Goal: Task Accomplishment & Management: Manage account settings

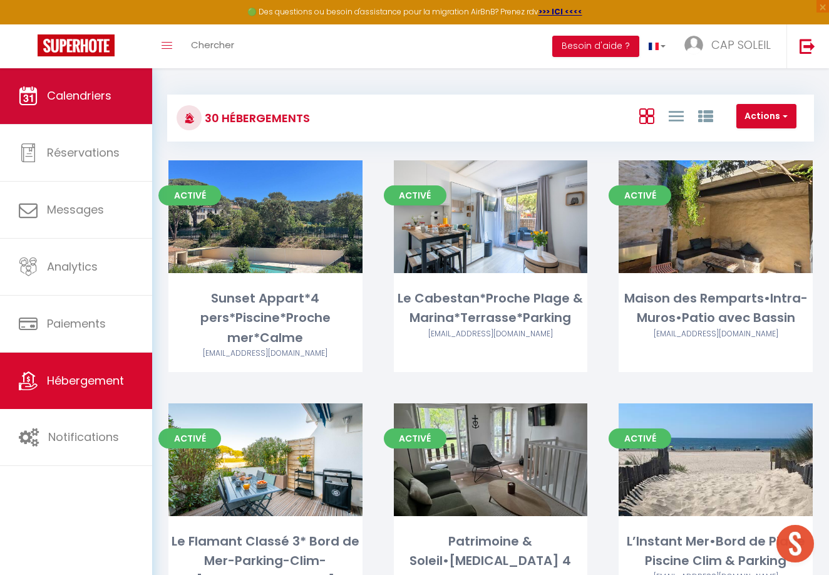
click at [86, 105] on link "Calendriers" at bounding box center [76, 96] width 152 height 56
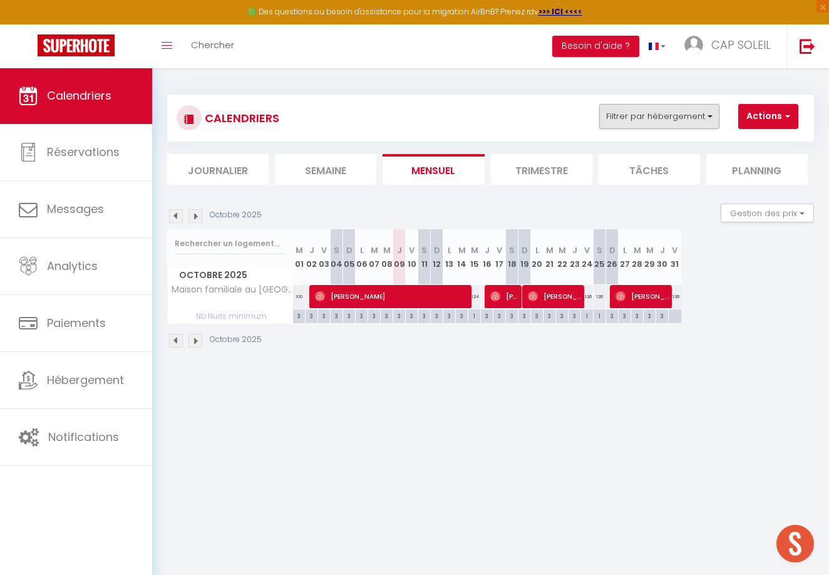
click at [619, 117] on button "Filtrer par hébergement" at bounding box center [659, 116] width 120 height 25
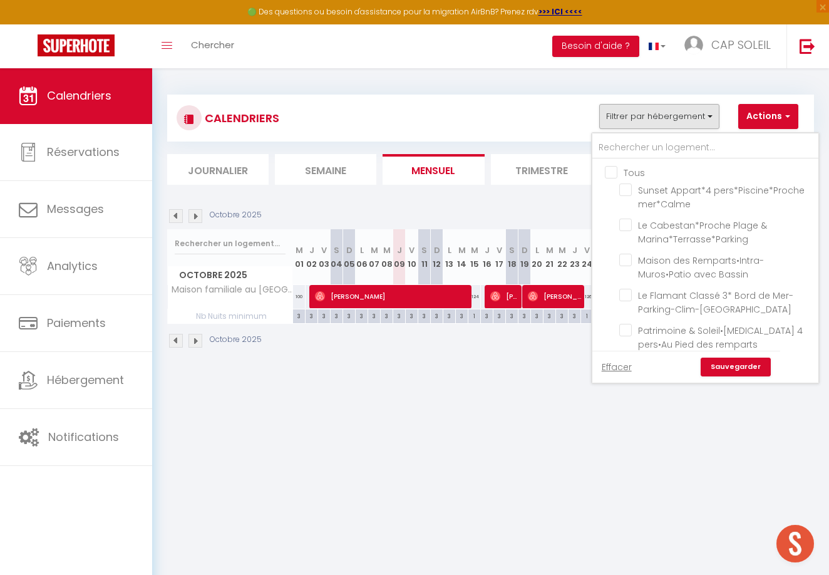
click at [611, 168] on input "Tous" at bounding box center [718, 171] width 226 height 13
checkbox input "true"
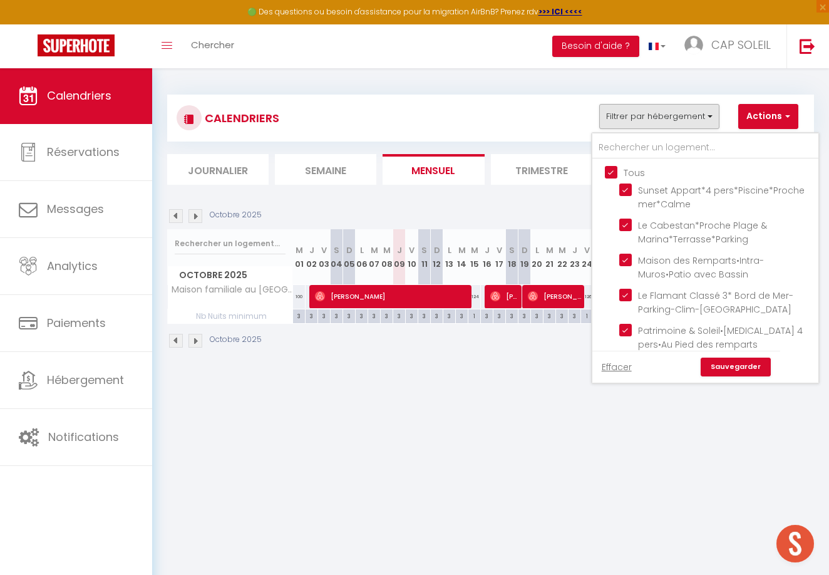
checkbox input "true"
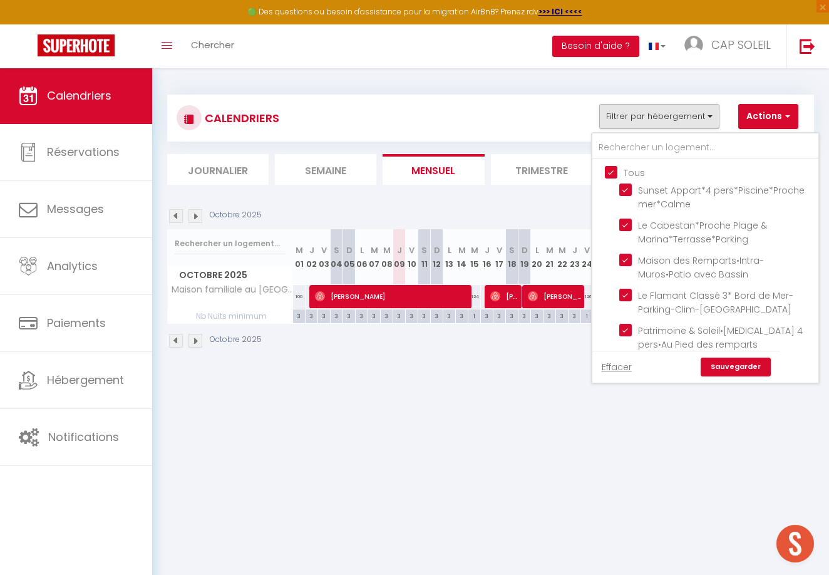
checkbox input "true"
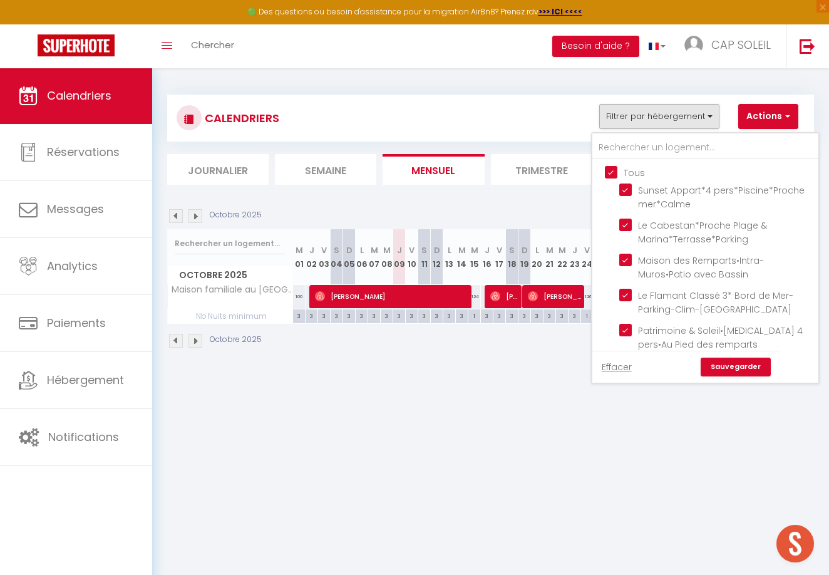
checkbox input "true"
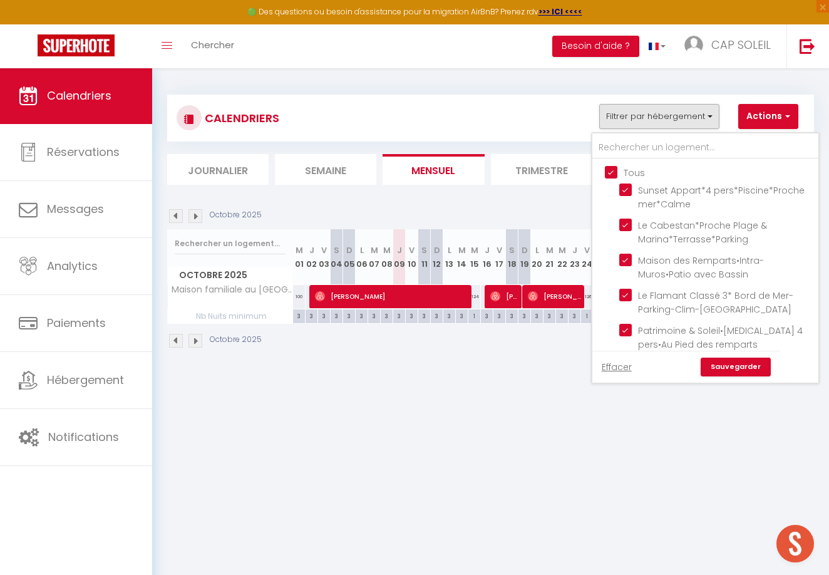
checkbox input "true"
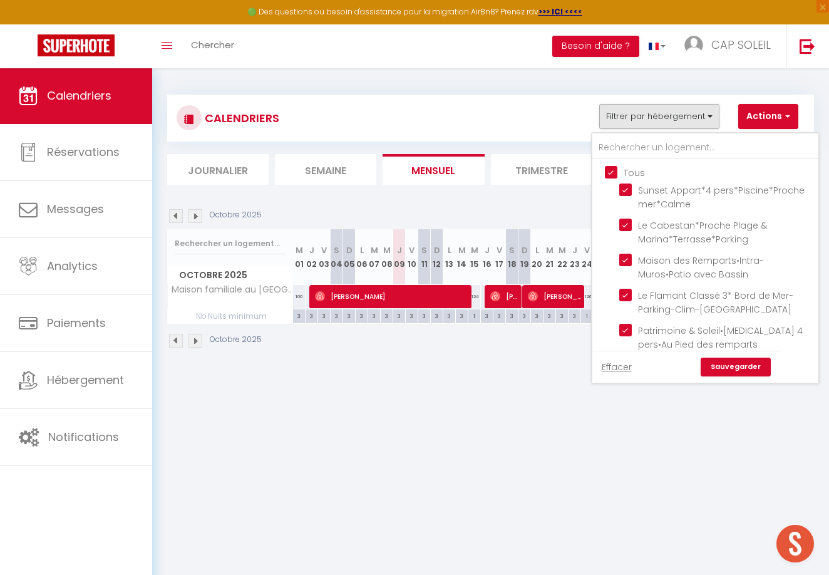
checkbox input "true"
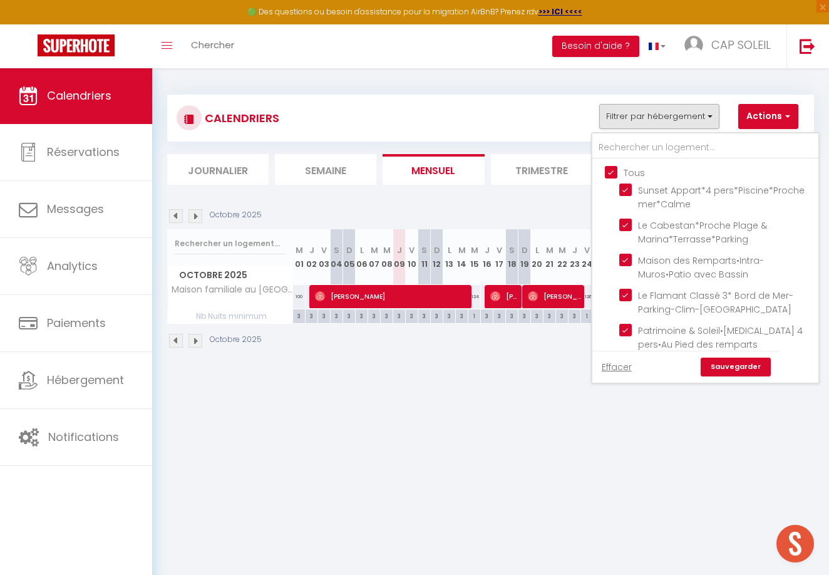
checkbox input "true"
click at [750, 366] on link "Sauvegarder" at bounding box center [735, 366] width 70 height 19
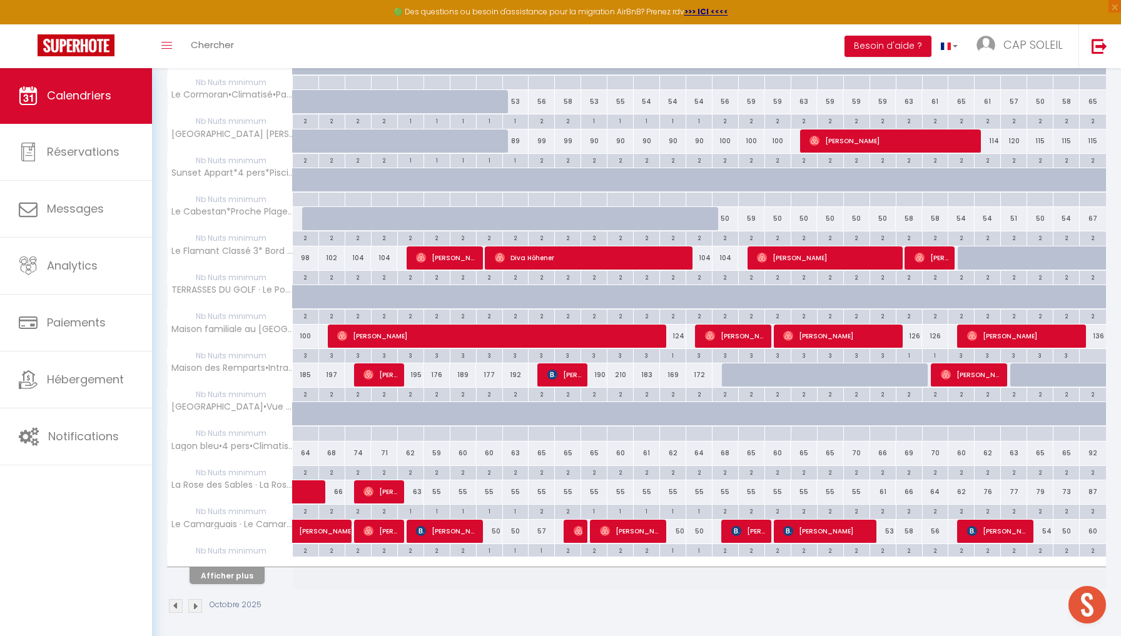
scroll to position [506, 0]
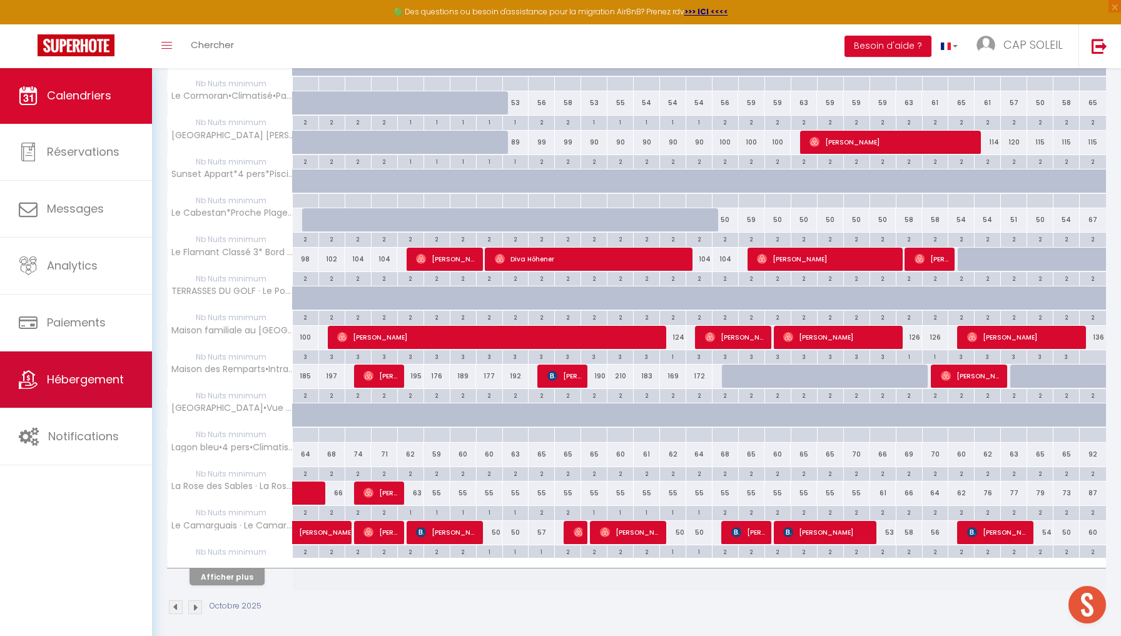
click at [101, 383] on span "Hébergement" at bounding box center [85, 380] width 77 height 16
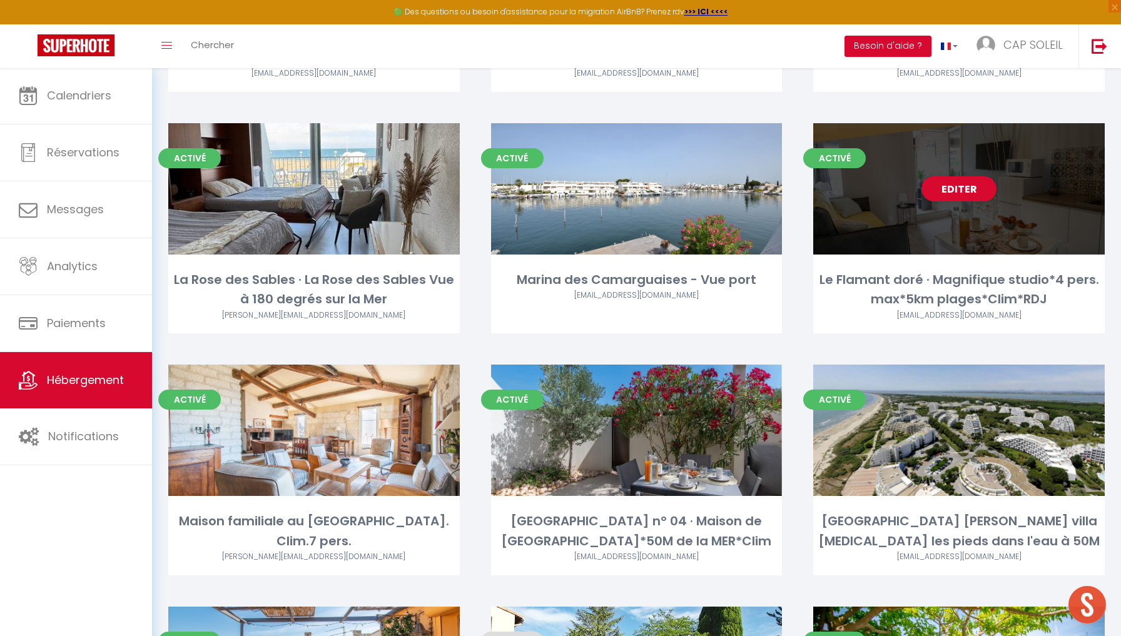
scroll to position [1320, 0]
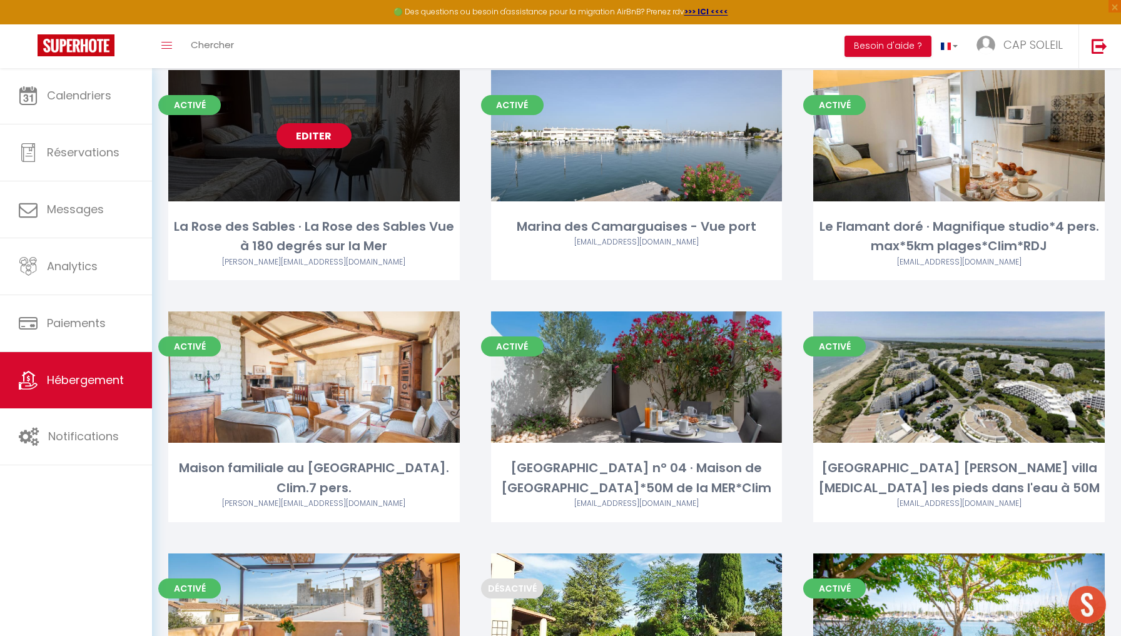
click at [332, 123] on link "Editer" at bounding box center [314, 135] width 75 height 25
select select "3"
select select "2"
select select "1"
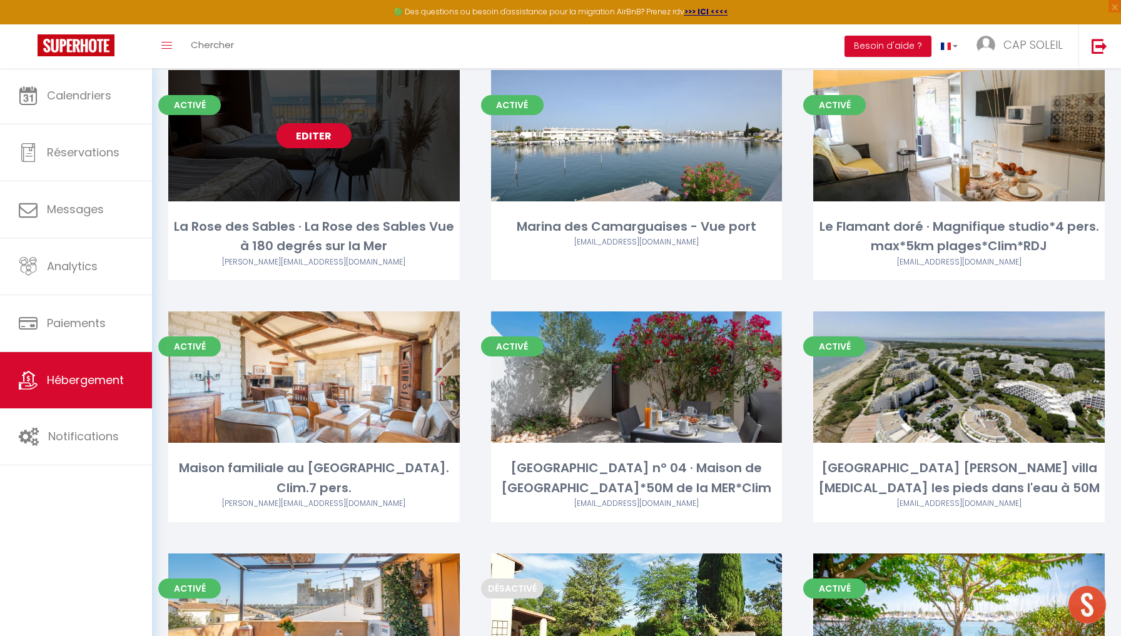
select select
select select "28"
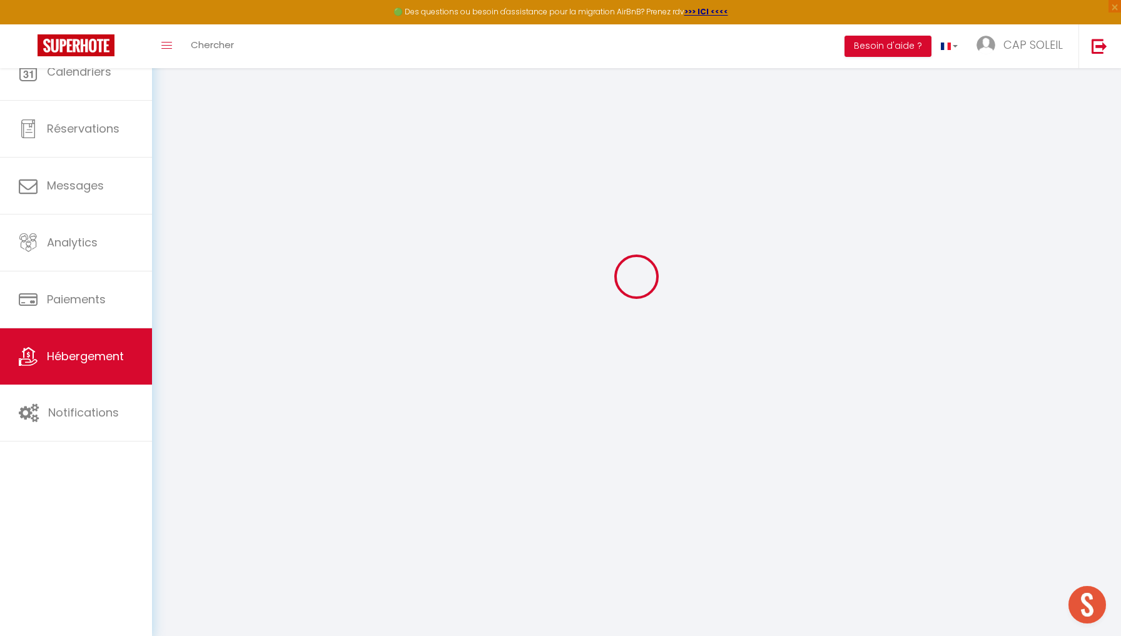
select select
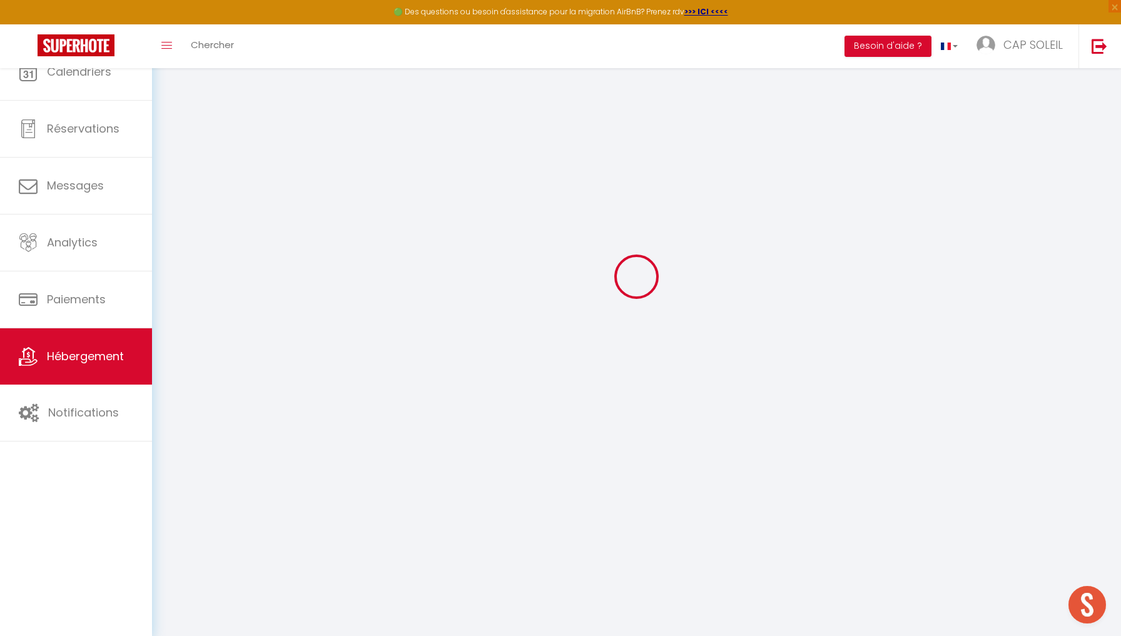
select select
checkbox input "false"
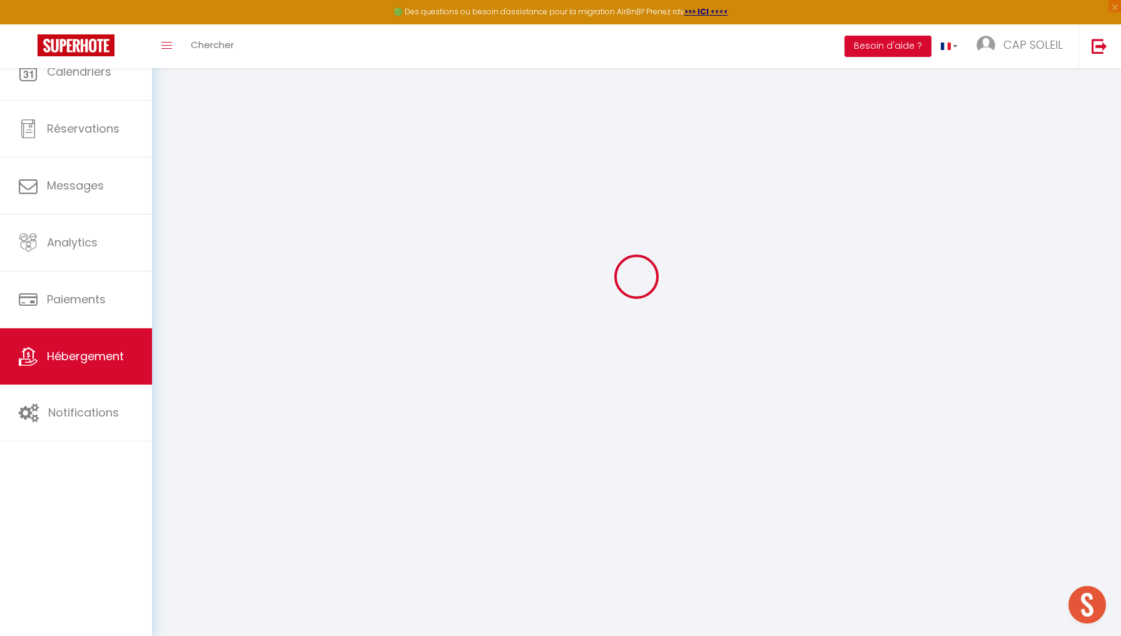
select select
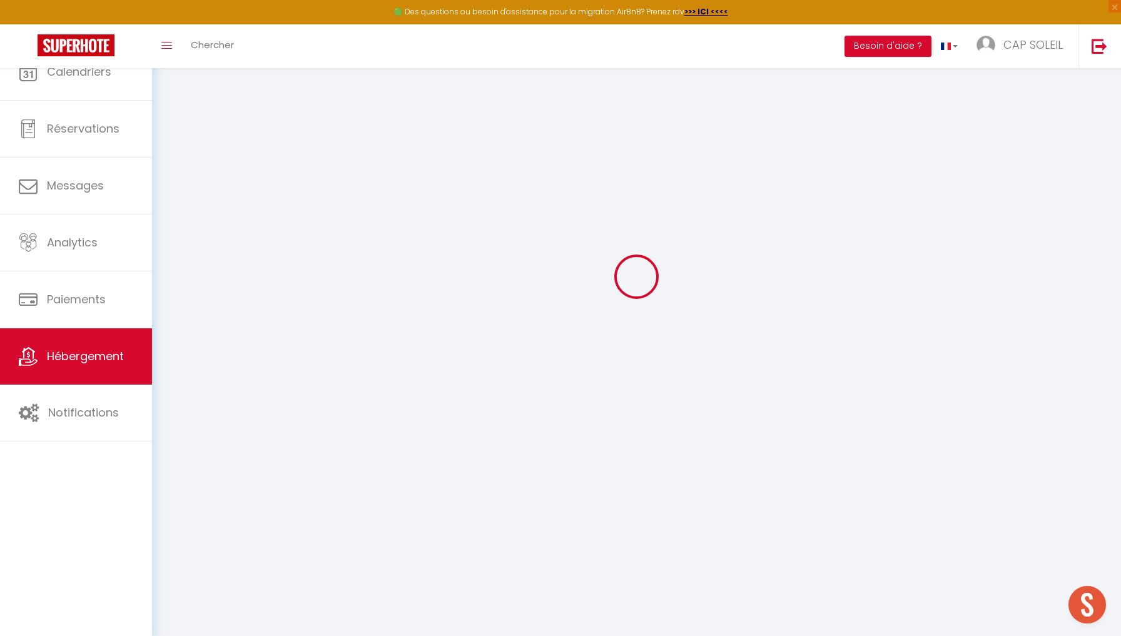
select select
checkbox input "false"
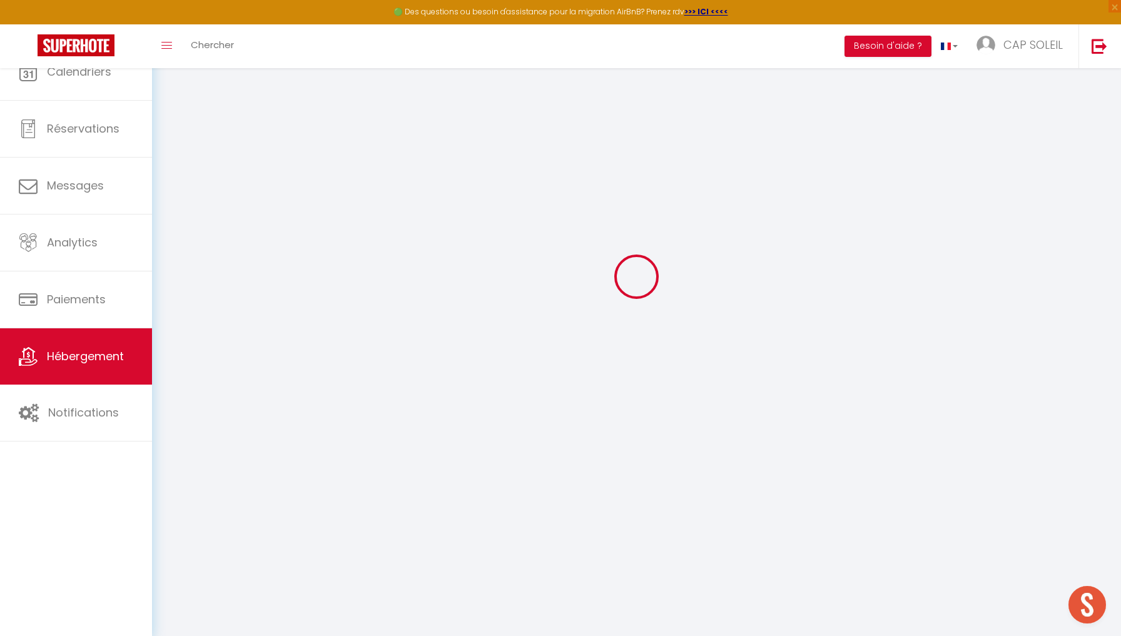
checkbox input "false"
select select
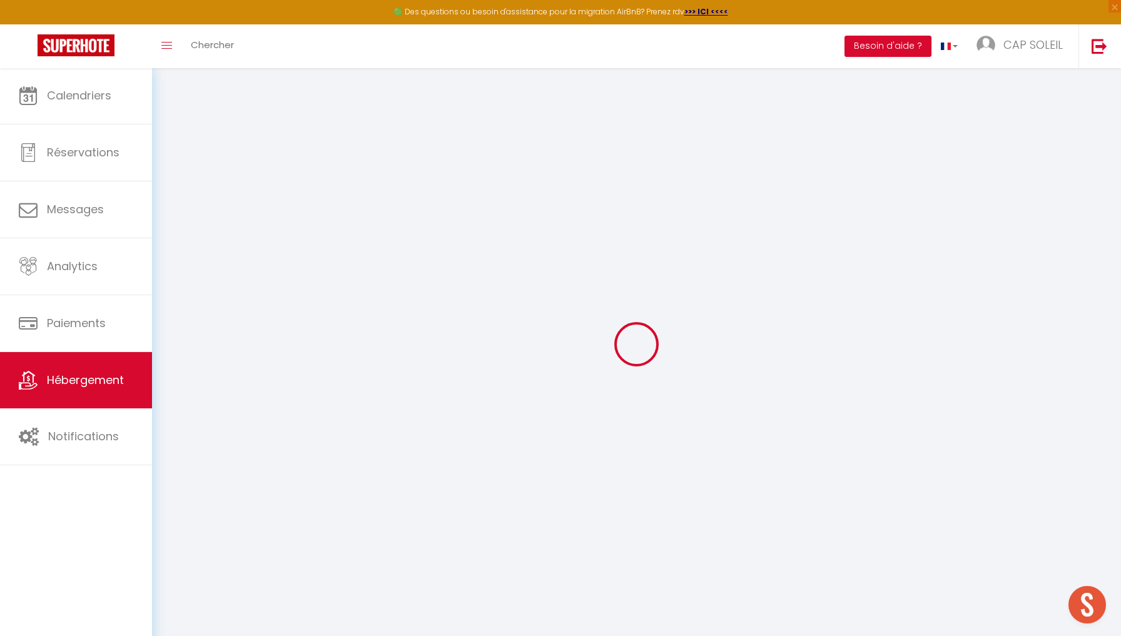
select select
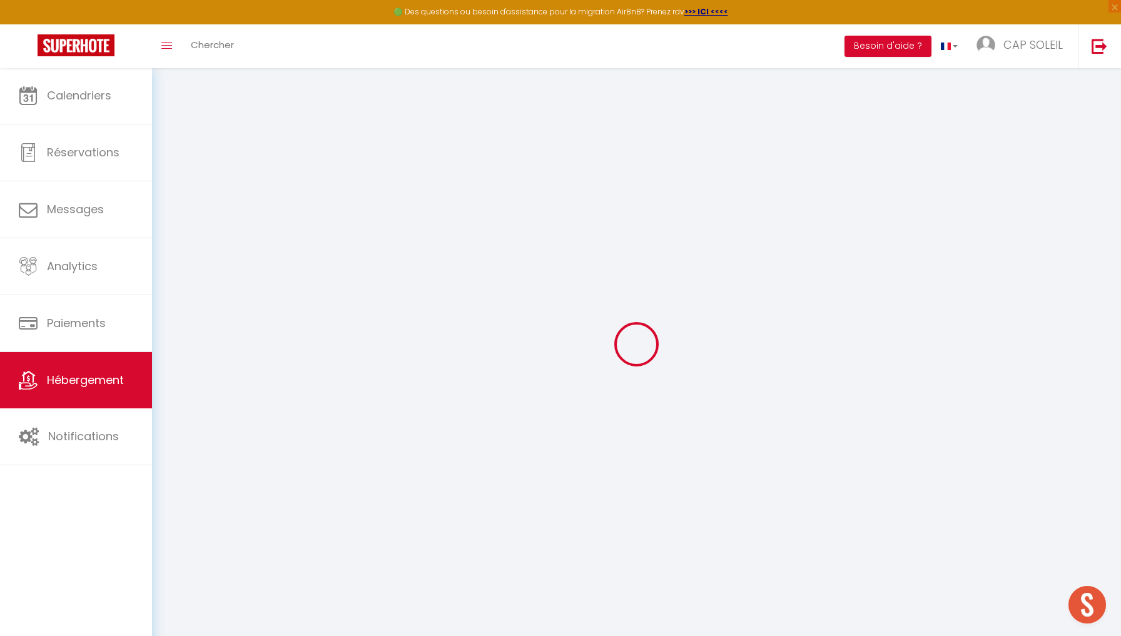
select select
checkbox input "false"
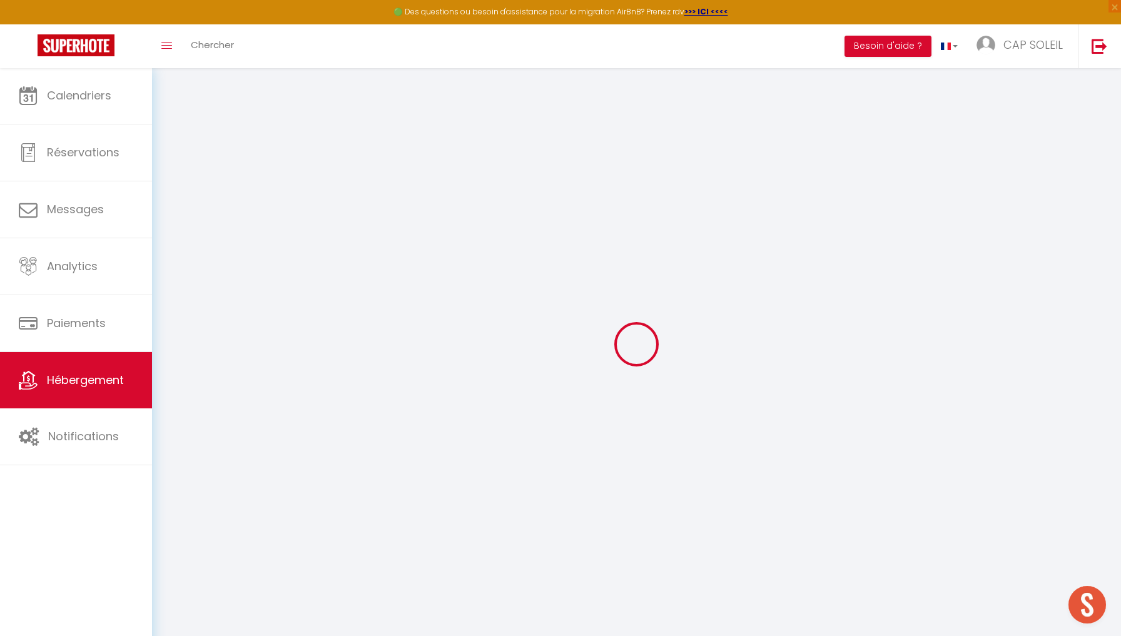
select select
type input "La Rose des Sables · La Rose des Sables Vue à 180 degrés sur la Mer"
type input "[PERSON_NAME]"
type input "JOTREAU"
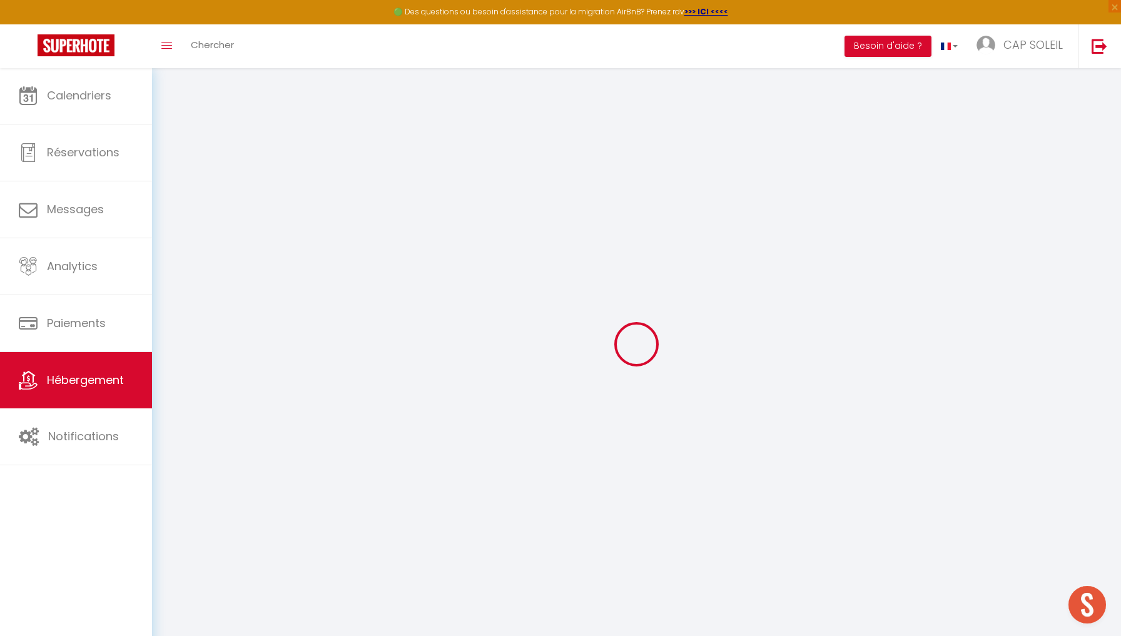
type input "193 ALLEE DES SABLES"
type input "34280"
type input "LA GRANDE MOTTE"
select select "0"
type input "150"
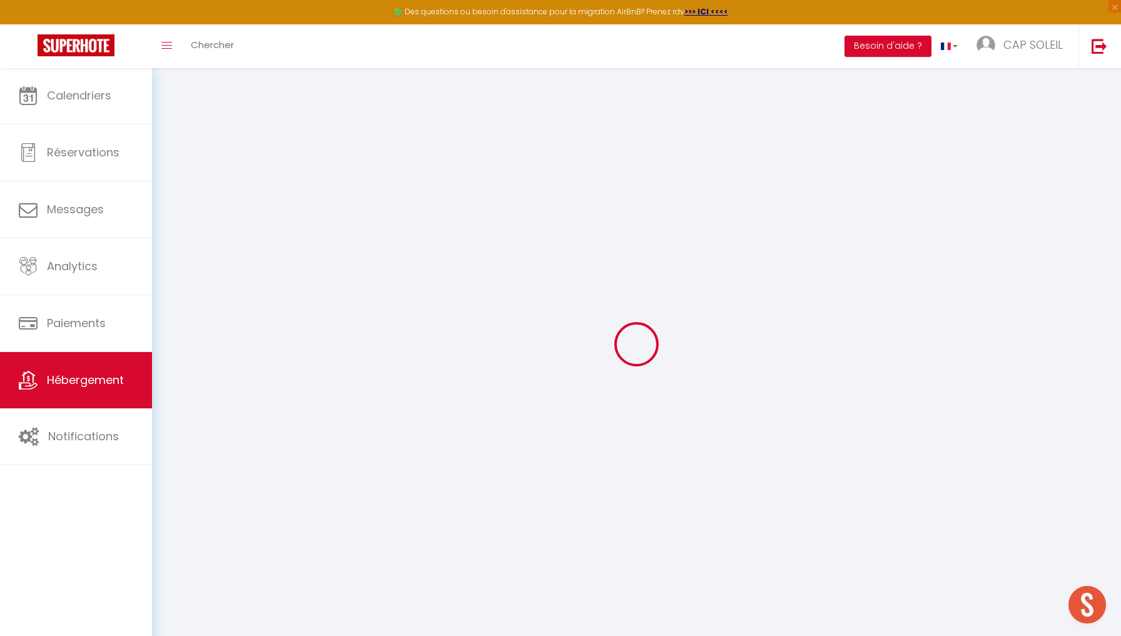
type input "59"
type input "300"
select select
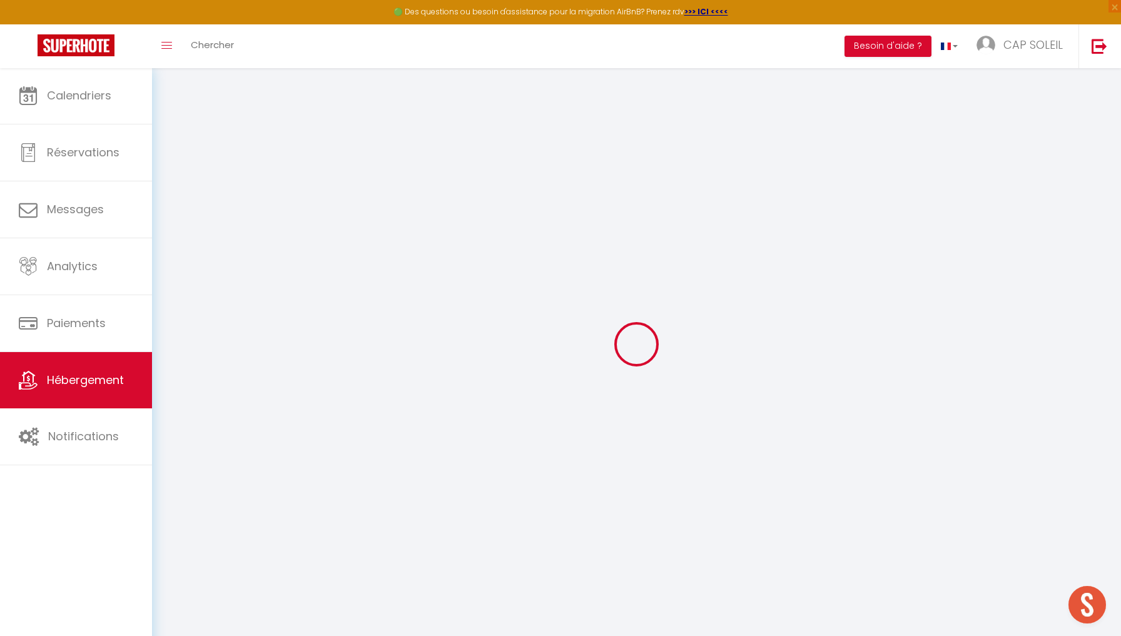
select select
type input "193 ALLEE DES SABLES"
type input "34280"
type input "La Grande-Motte"
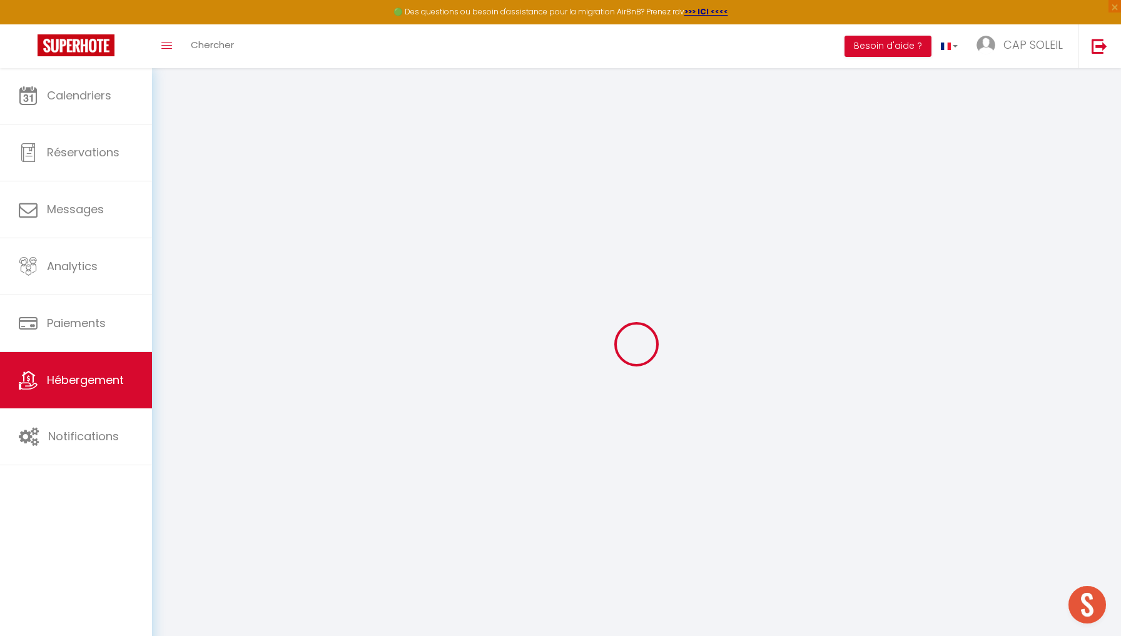
type input "[EMAIL_ADDRESS][DOMAIN_NAME]"
select select "15553"
checkbox input "false"
checkbox input "true"
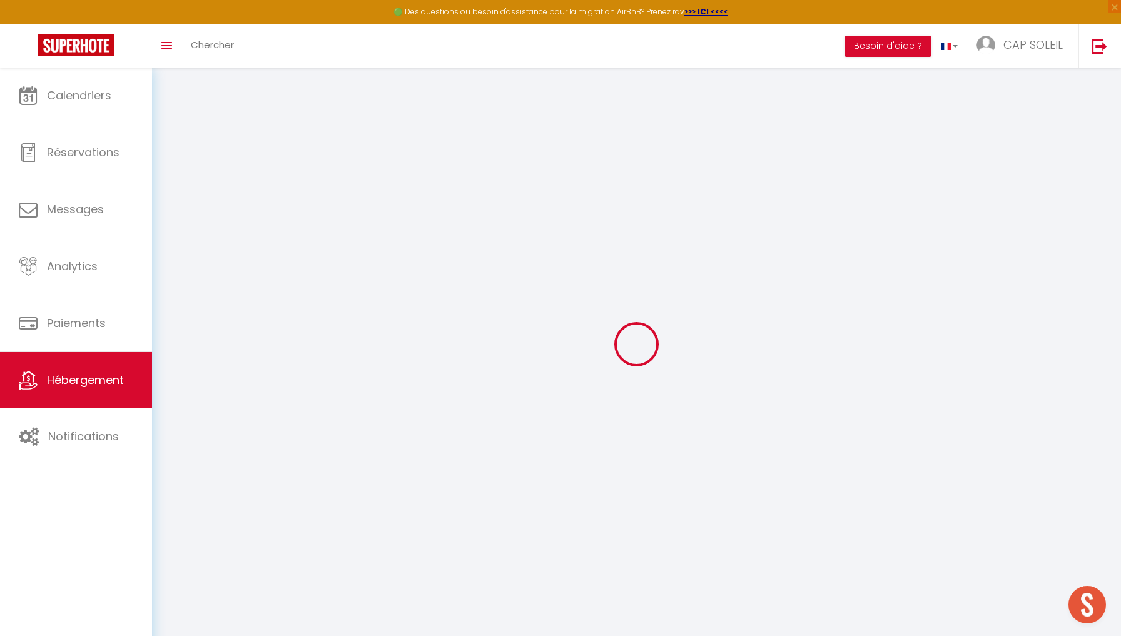
checkbox input "false"
type input "0"
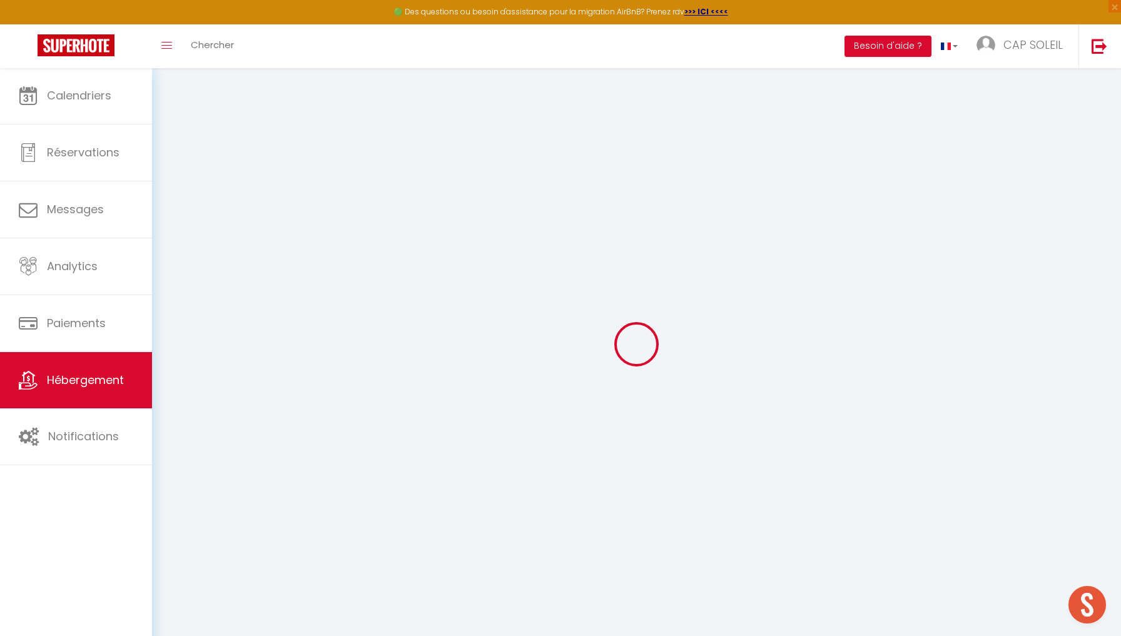
select select
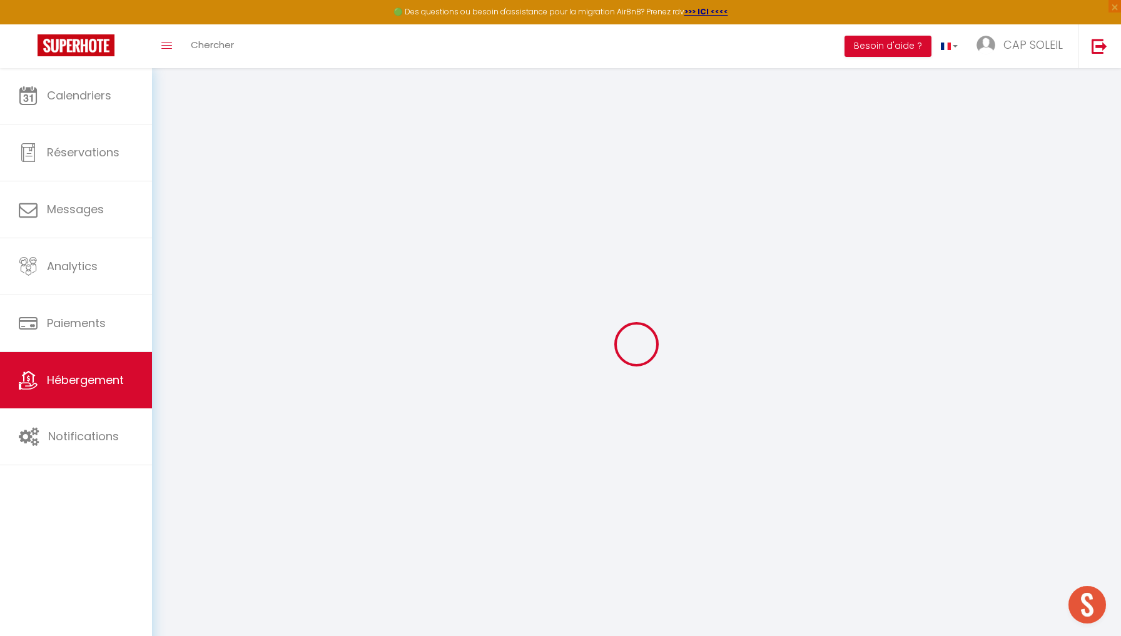
checkbox input "false"
checkbox input "true"
checkbox input "false"
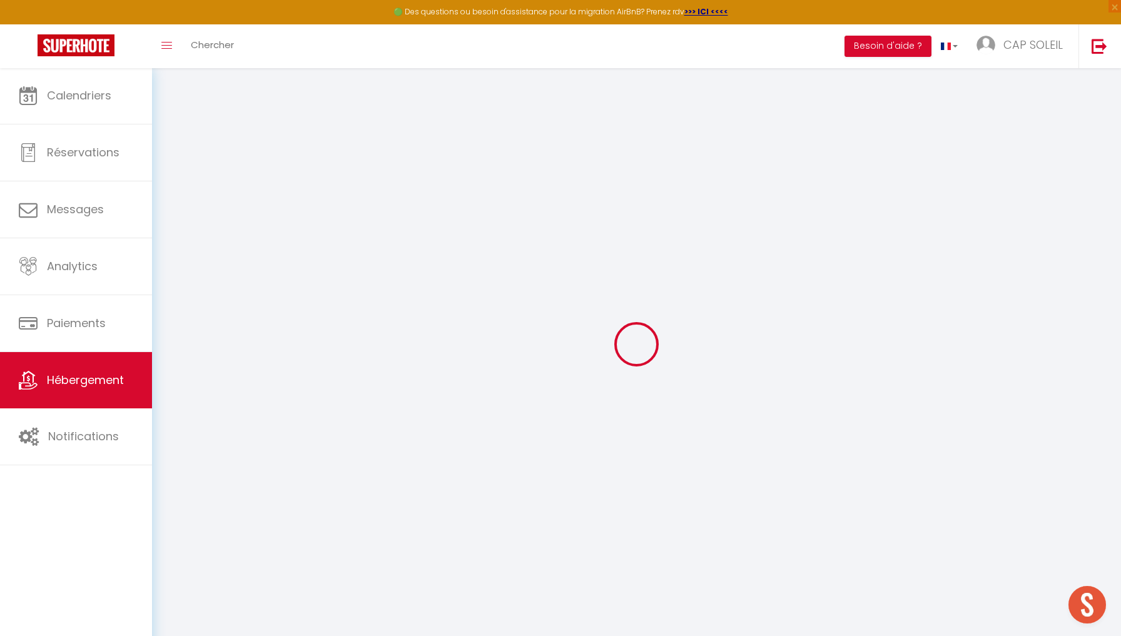
checkbox input "true"
checkbox input "false"
select select "16:00"
select select "20:00"
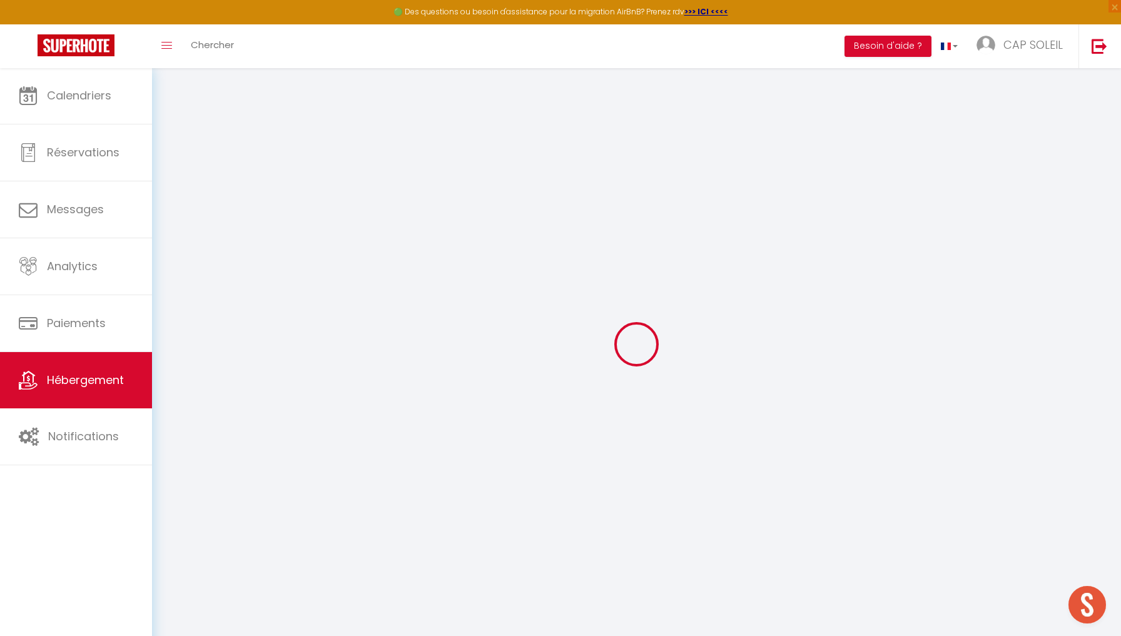
select select "10:00"
select select "30"
select select "120"
checkbox input "false"
checkbox input "true"
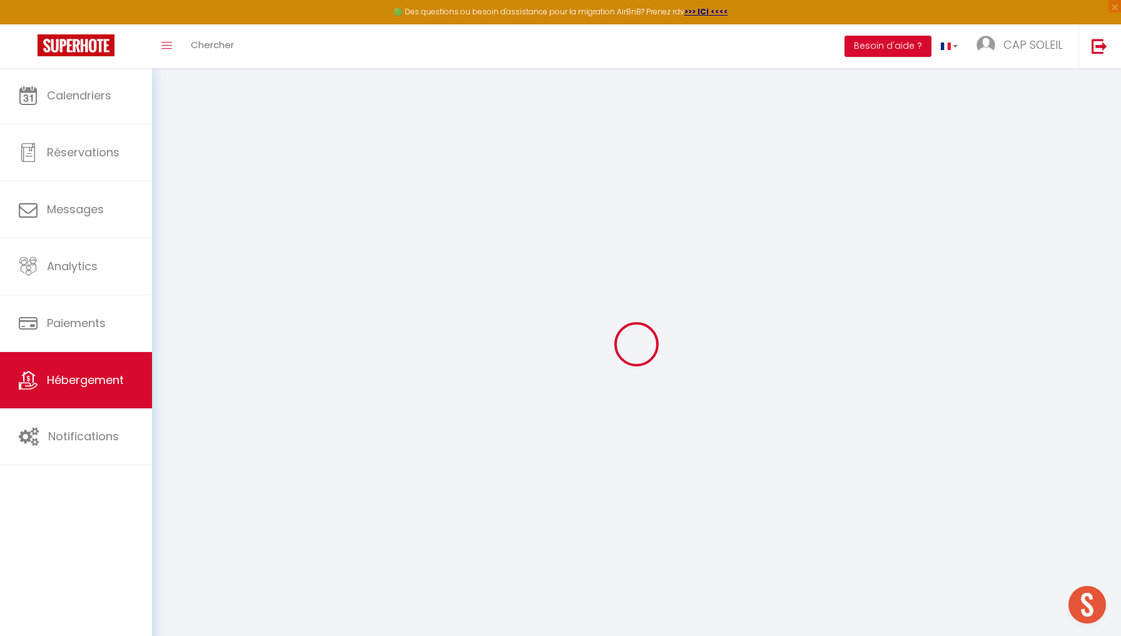
checkbox input "true"
checkbox input "false"
checkbox input "true"
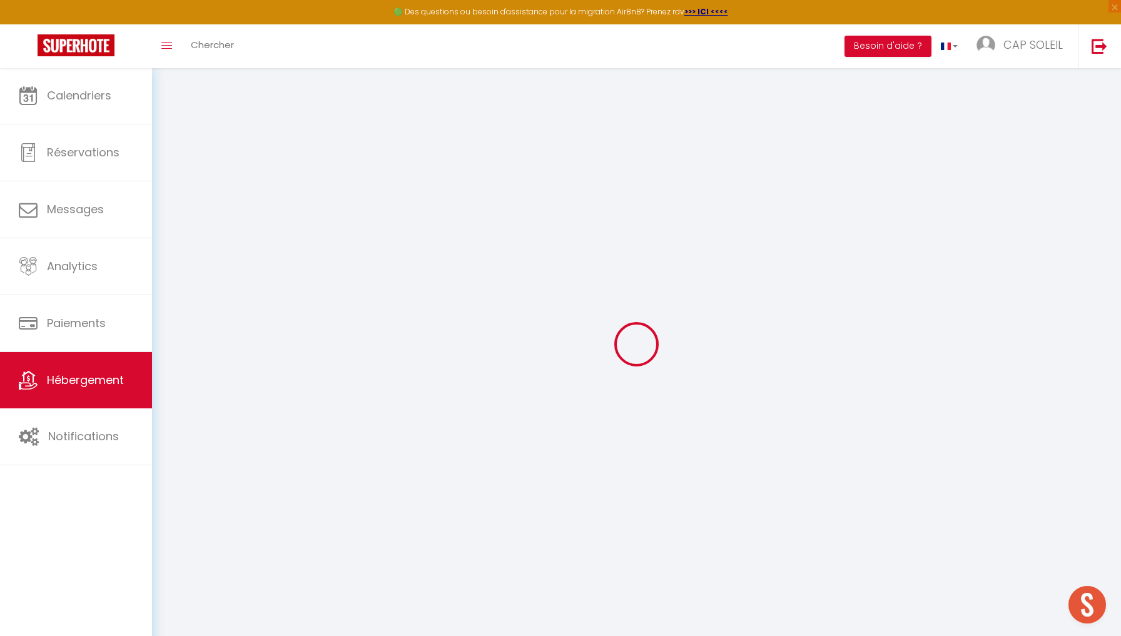
checkbox input "false"
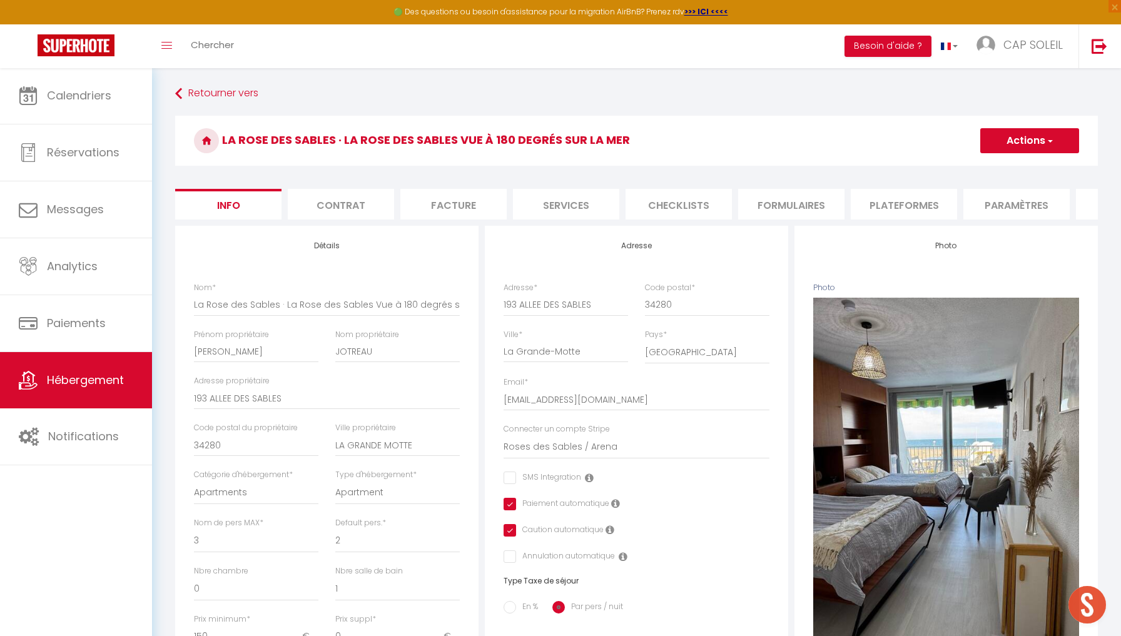
checkbox input "false"
checkbox input "true"
checkbox input "false"
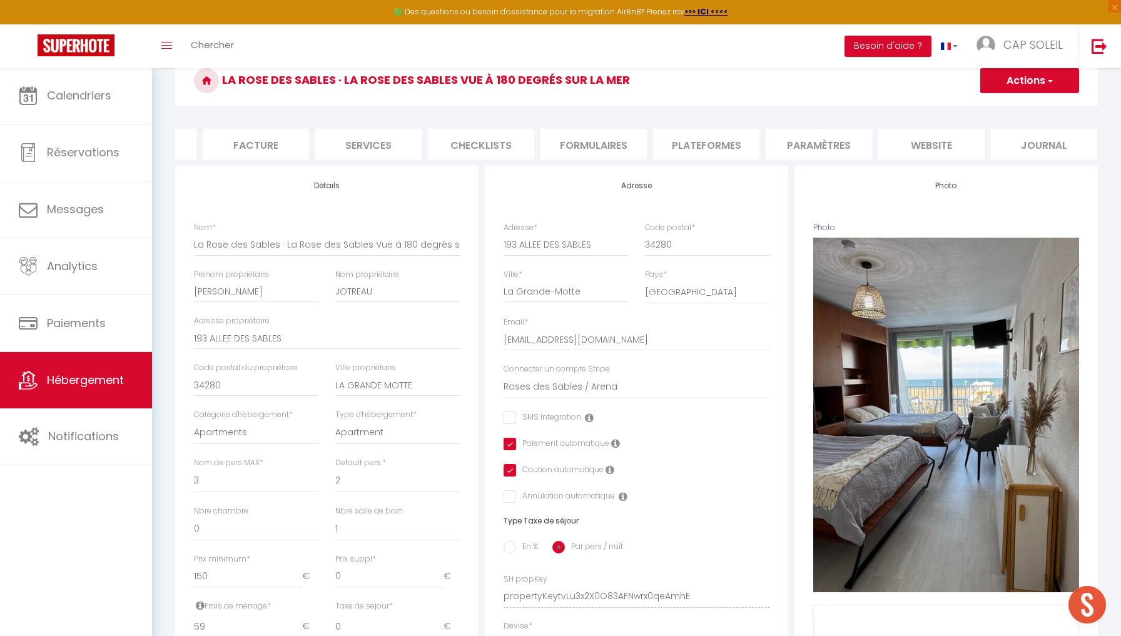
scroll to position [0, 197]
click at [716, 142] on li "Plateformes" at bounding box center [707, 144] width 106 height 31
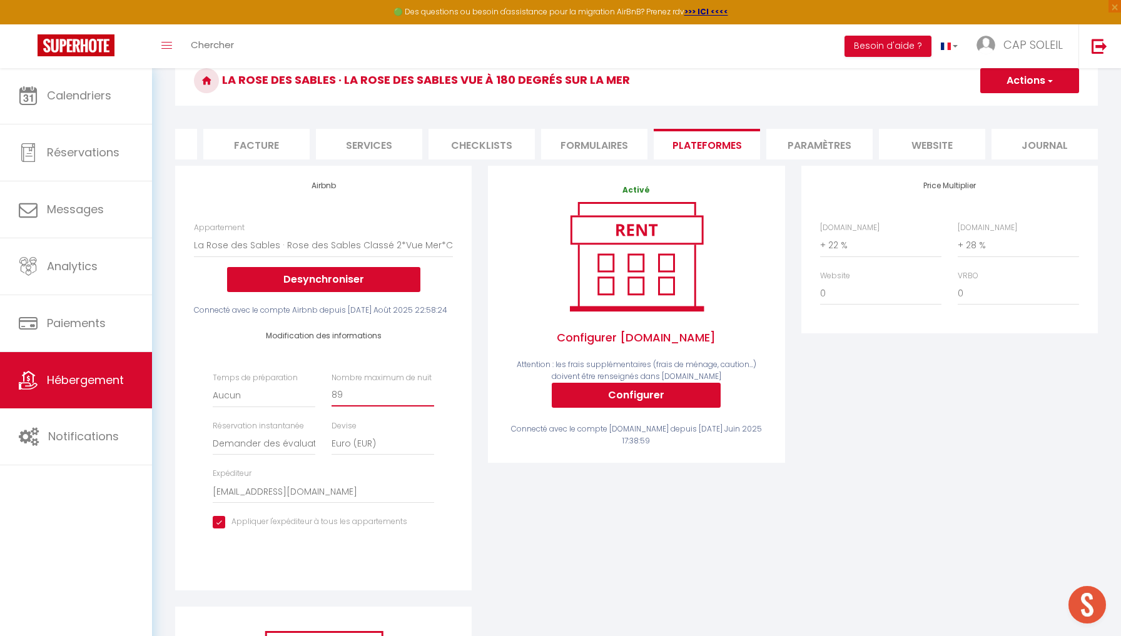
click at [431, 397] on input "89" at bounding box center [383, 395] width 103 height 23
click at [431, 397] on input "88" at bounding box center [383, 395] width 103 height 23
click at [431, 397] on input "87" at bounding box center [383, 395] width 103 height 23
click at [431, 397] on input "86" at bounding box center [383, 395] width 103 height 23
click at [431, 397] on input "85" at bounding box center [383, 395] width 103 height 23
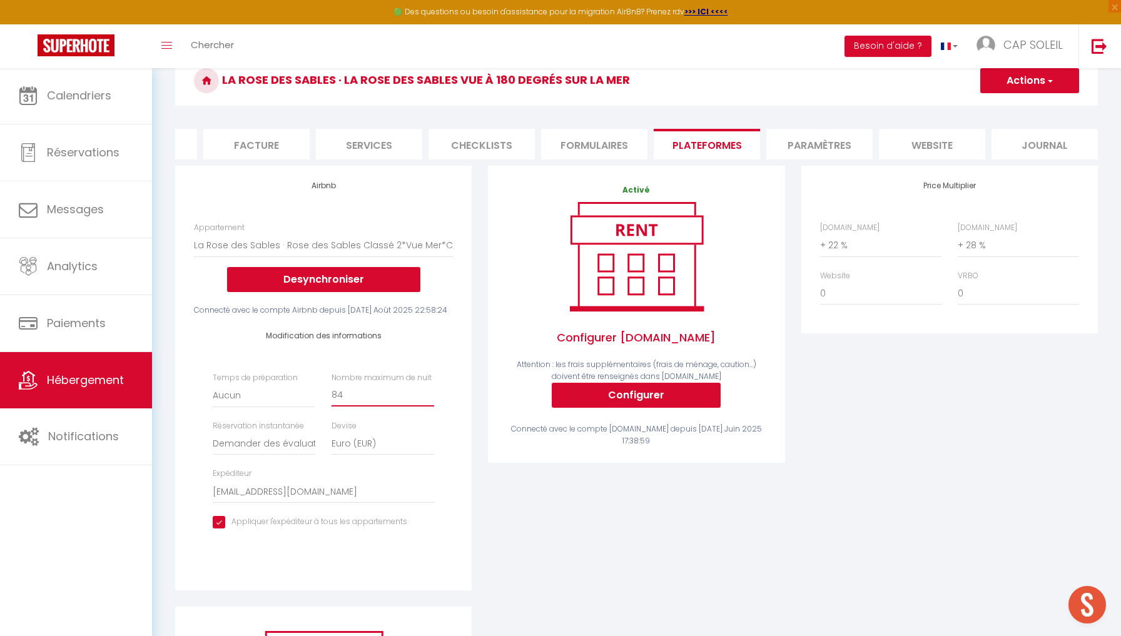
click at [431, 397] on input "84" at bounding box center [383, 395] width 103 height 23
click at [431, 397] on input "83" at bounding box center [383, 395] width 103 height 23
click at [431, 397] on input "82" at bounding box center [383, 395] width 103 height 23
click at [431, 397] on input "81" at bounding box center [383, 395] width 103 height 23
click at [431, 397] on input "80" at bounding box center [383, 395] width 103 height 23
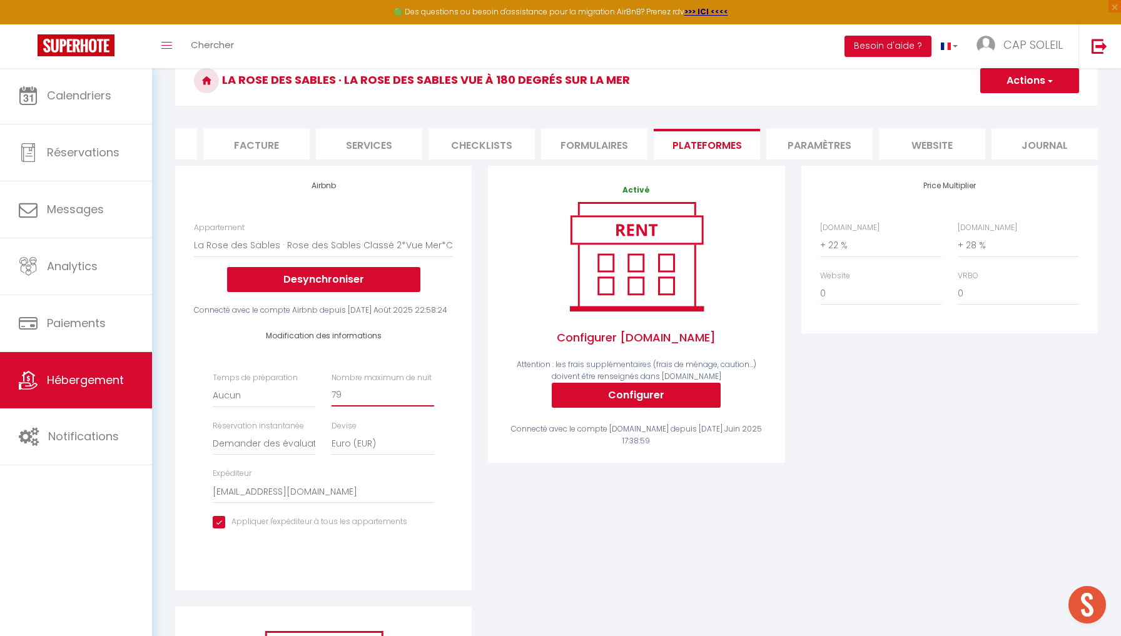
click at [431, 397] on input "79" at bounding box center [383, 395] width 103 height 23
click at [431, 397] on input "78" at bounding box center [383, 395] width 103 height 23
click at [431, 397] on input "77" at bounding box center [383, 395] width 103 height 23
click at [431, 397] on input "76" at bounding box center [383, 395] width 103 height 23
click at [431, 397] on input "75" at bounding box center [383, 395] width 103 height 23
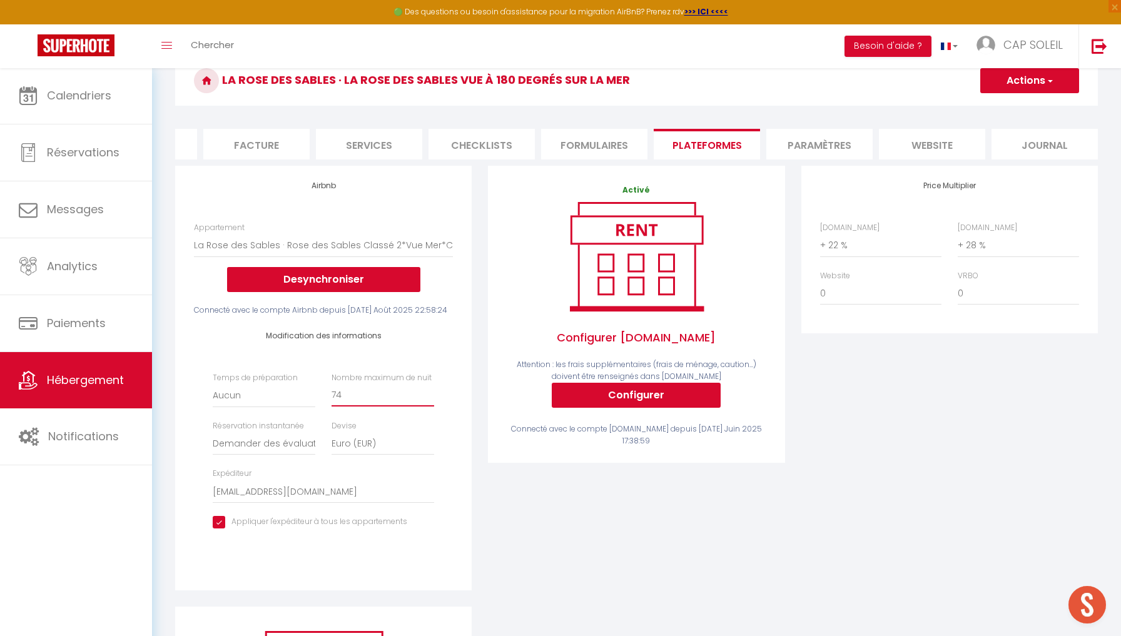
click at [431, 397] on input "74" at bounding box center [383, 395] width 103 height 23
click at [431, 397] on input "73" at bounding box center [383, 395] width 103 height 23
click at [431, 397] on input "72" at bounding box center [383, 395] width 103 height 23
click at [431, 397] on input "71" at bounding box center [383, 395] width 103 height 23
click at [431, 397] on input "70" at bounding box center [383, 395] width 103 height 23
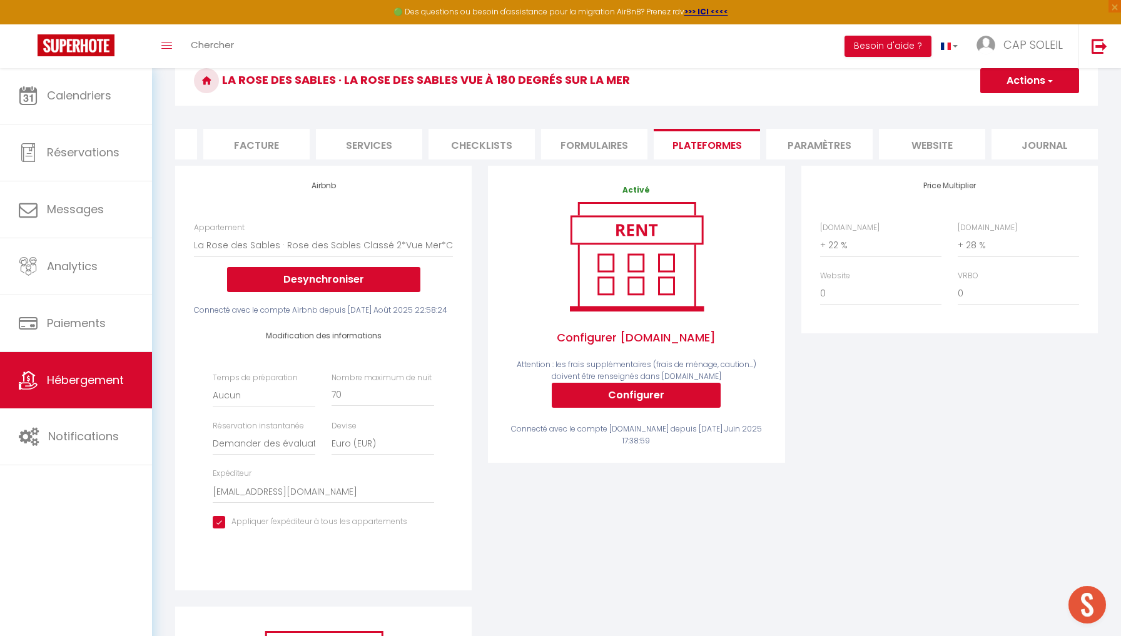
click at [561, 481] on div "Activé Configurer [DOMAIN_NAME] Attention : les frais supplémentaires (frais de…" at bounding box center [636, 386] width 313 height 441
click at [344, 391] on input "70" at bounding box center [383, 395] width 103 height 23
type input "7"
type input "30"
select select "+ 27 %"
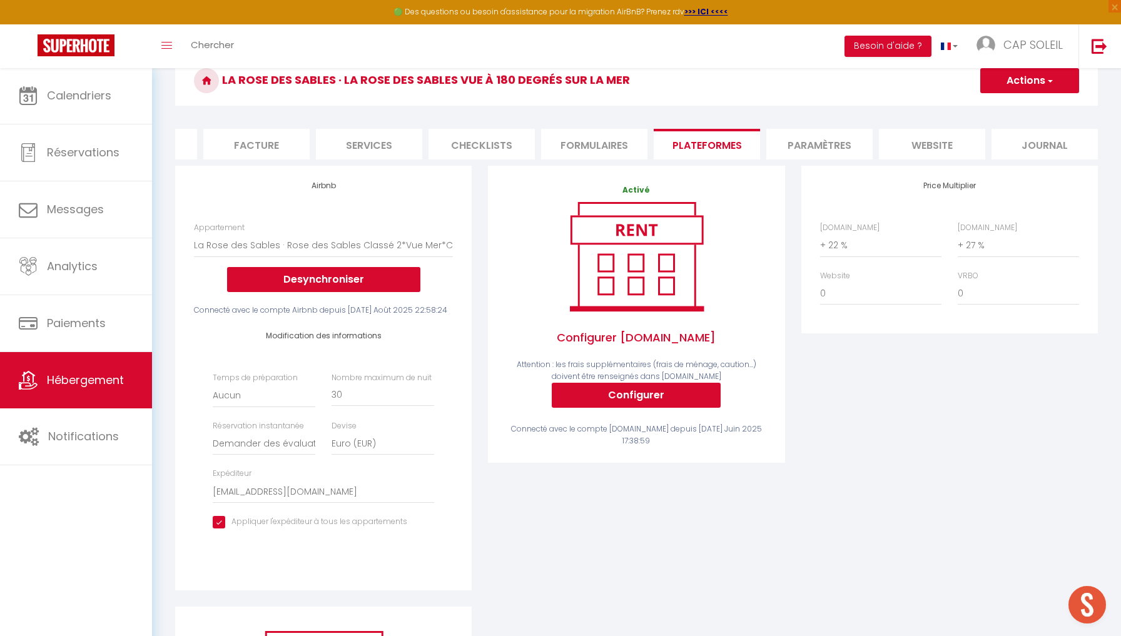
click at [828, 83] on button "Actions" at bounding box center [1030, 80] width 99 height 25
click at [828, 110] on link "Enregistrer" at bounding box center [1029, 108] width 99 height 16
select select "well_reviewed_guests"
select select "EUR"
